Goal: Check status: Check status

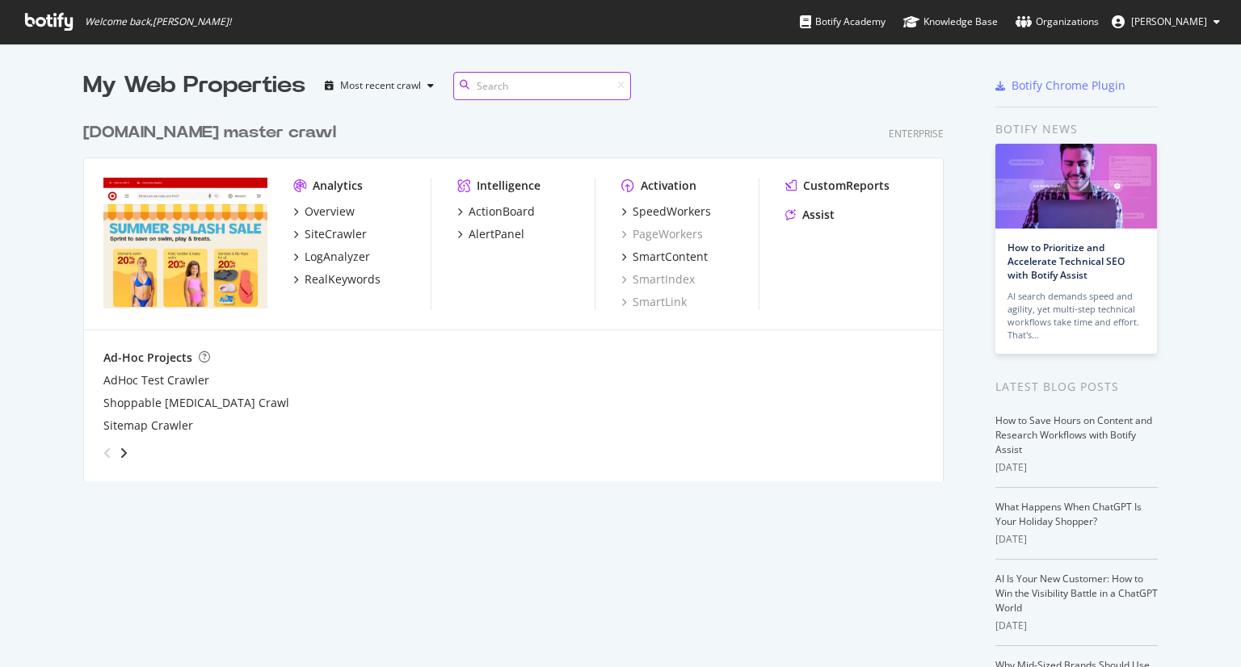
scroll to position [367, 861]
click at [342, 233] on div "SiteCrawler" at bounding box center [336, 234] width 62 height 16
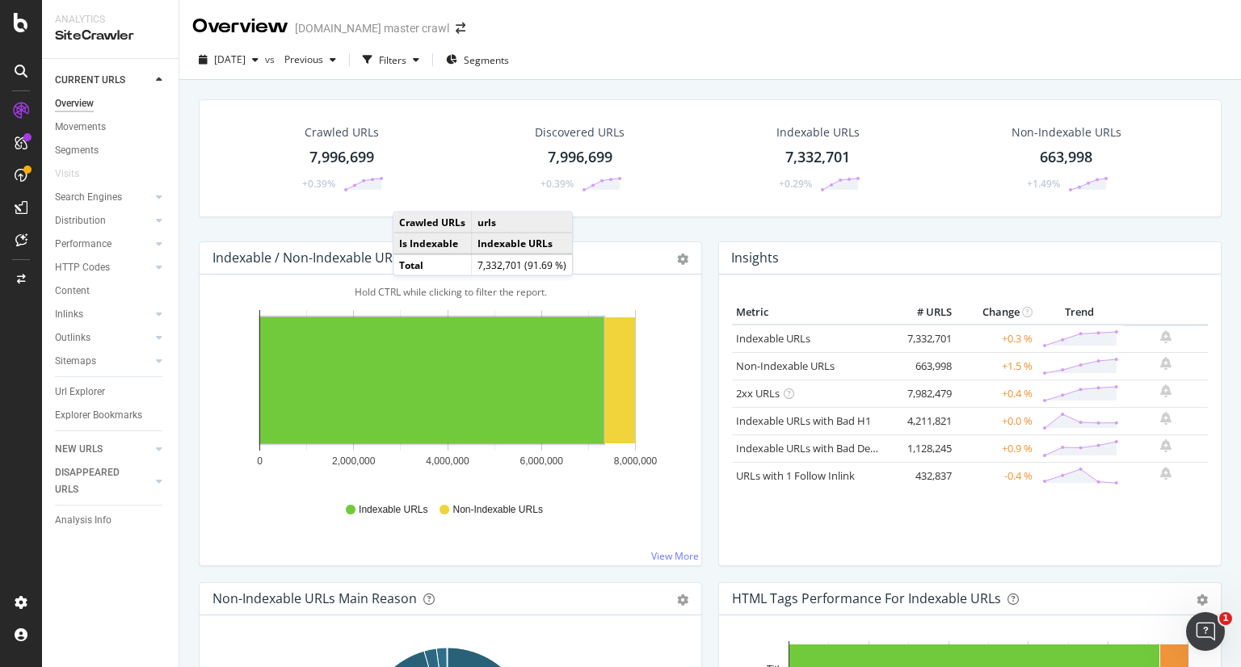
click at [657, 56] on div "[DATE] vs Previous Filters Segments" at bounding box center [709, 63] width 1061 height 32
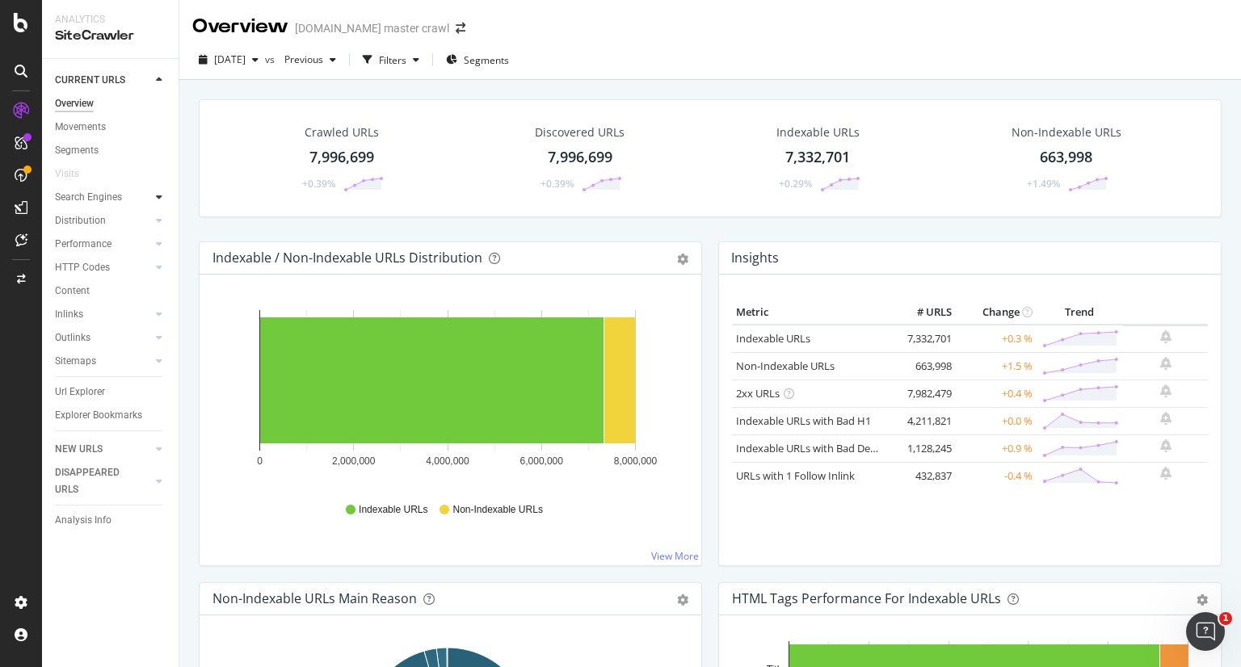
click at [158, 195] on icon at bounding box center [159, 197] width 6 height 10
